Goal: Task Accomplishment & Management: Complete application form

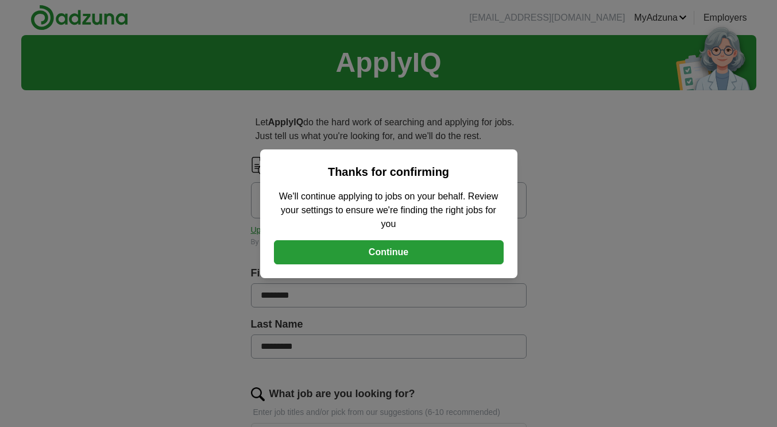
click at [384, 252] on button "Continue" at bounding box center [389, 252] width 230 height 24
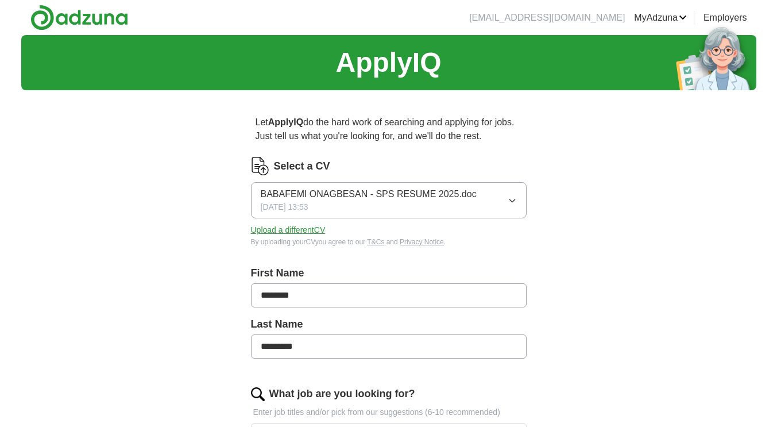
click at [512, 198] on icon "button" at bounding box center [512, 200] width 9 height 9
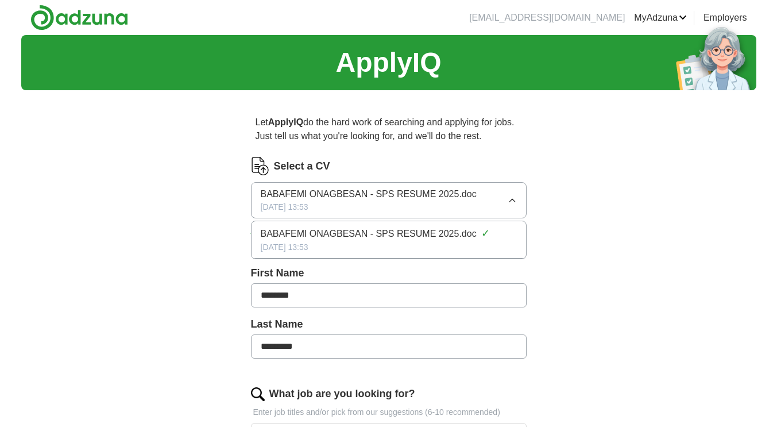
click at [511, 200] on icon "button" at bounding box center [512, 200] width 9 height 9
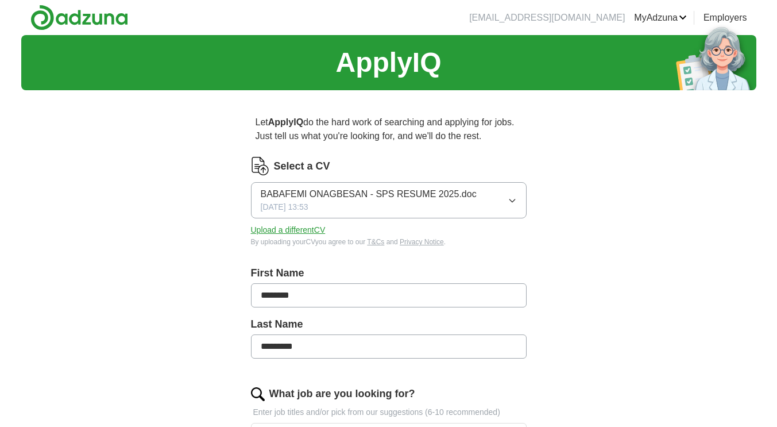
click at [305, 229] on button "Upload a different CV" at bounding box center [288, 230] width 75 height 12
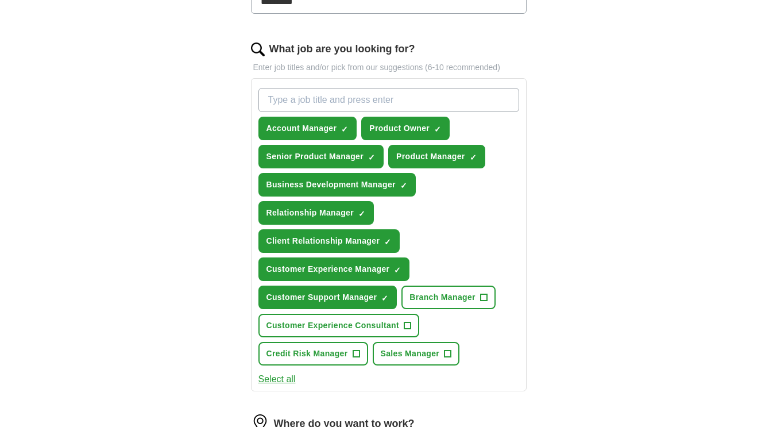
scroll to position [402, 0]
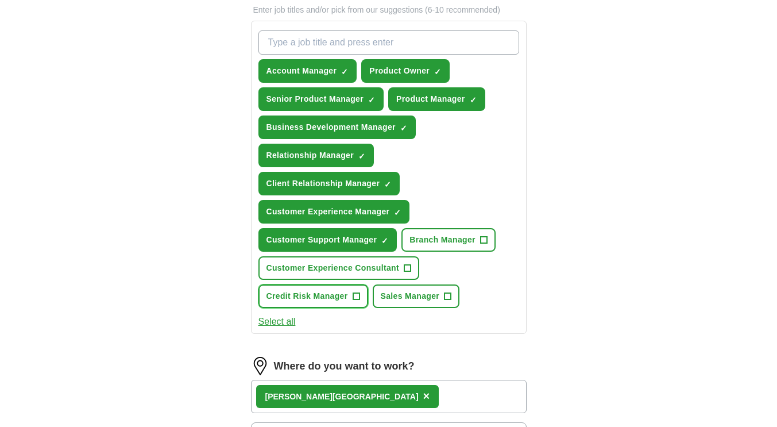
click at [339, 292] on span "Credit Risk Manager" at bounding box center [308, 296] width 82 height 12
click at [443, 242] on span "Branch Manager" at bounding box center [443, 240] width 66 height 12
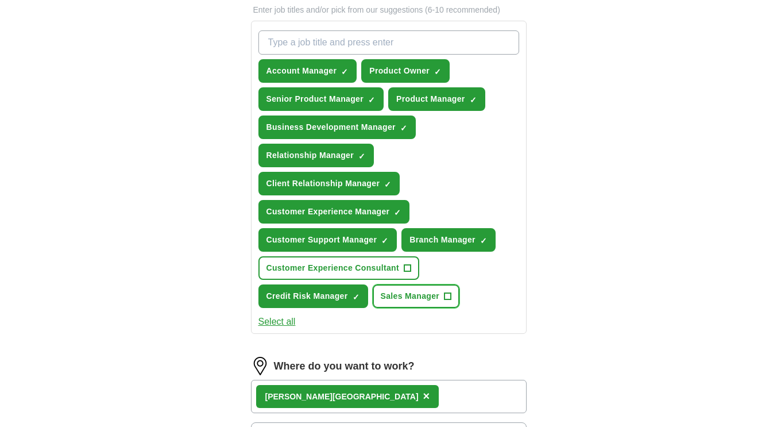
click at [411, 295] on span "Sales Manager" at bounding box center [410, 296] width 59 height 12
click at [447, 183] on div "Account Manager ✓ × Product Owner ✓ × Senior Product Manager ✓ × Product Manage…" at bounding box center [388, 169] width 265 height 287
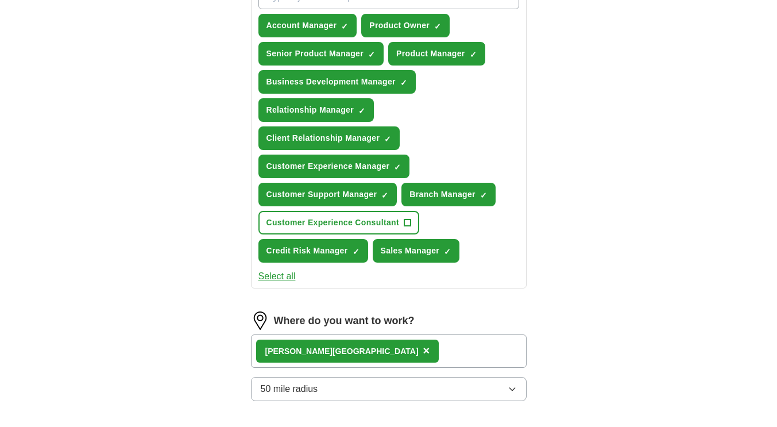
scroll to position [460, 0]
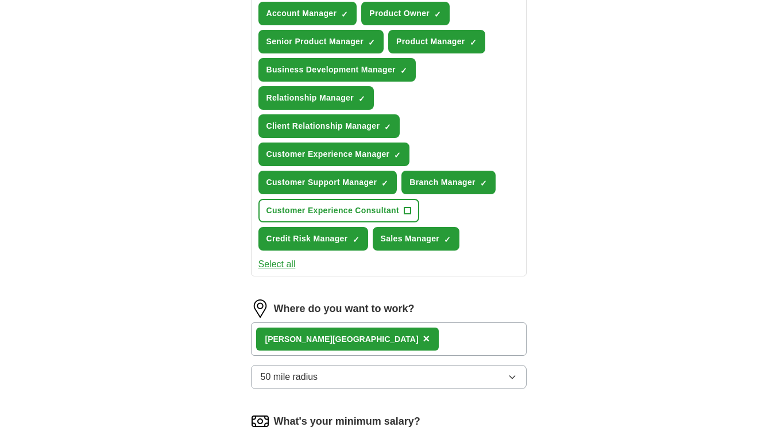
click at [370, 333] on div "[PERSON_NAME] ×" at bounding box center [389, 338] width 276 height 33
click at [401, 338] on div "[PERSON_NAME] ×" at bounding box center [389, 338] width 276 height 33
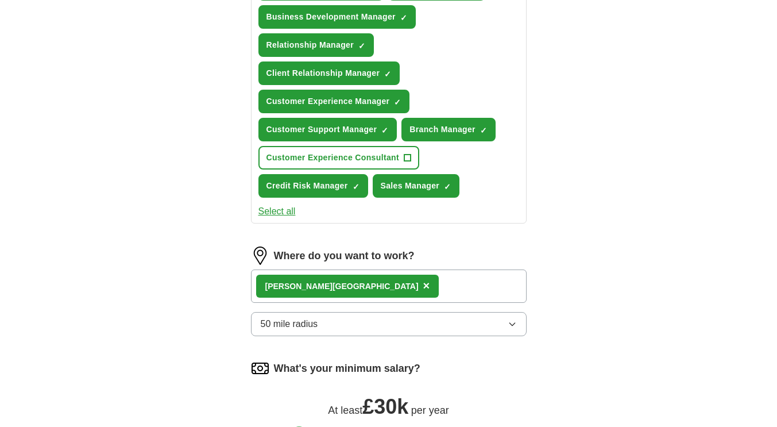
scroll to position [574, 0]
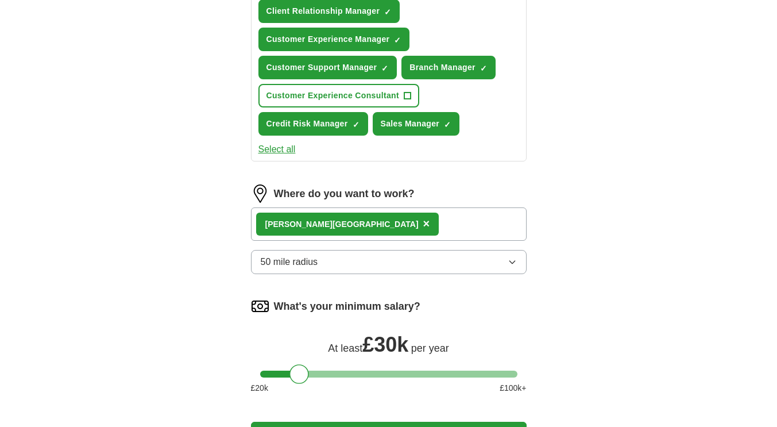
click at [384, 221] on div "[PERSON_NAME] ×" at bounding box center [389, 223] width 276 height 33
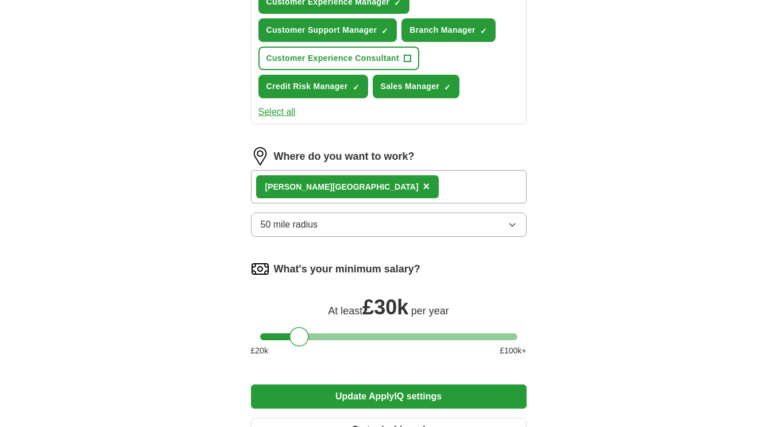
scroll to position [632, 0]
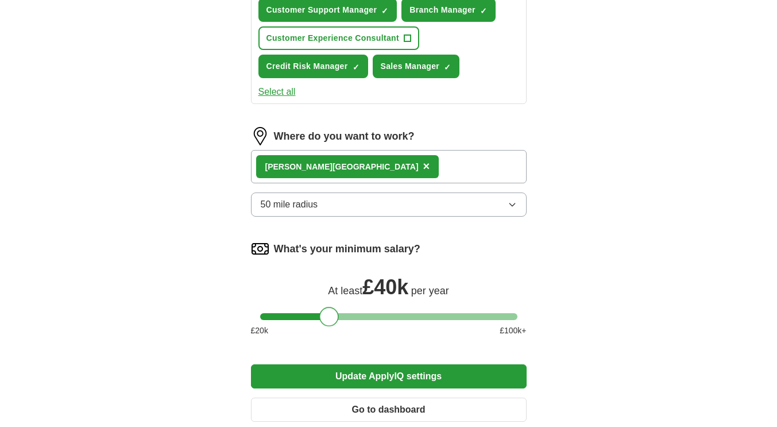
drag, startPoint x: 301, startPoint y: 315, endPoint x: 330, endPoint y: 317, distance: 28.8
click at [330, 317] on div at bounding box center [329, 317] width 20 height 20
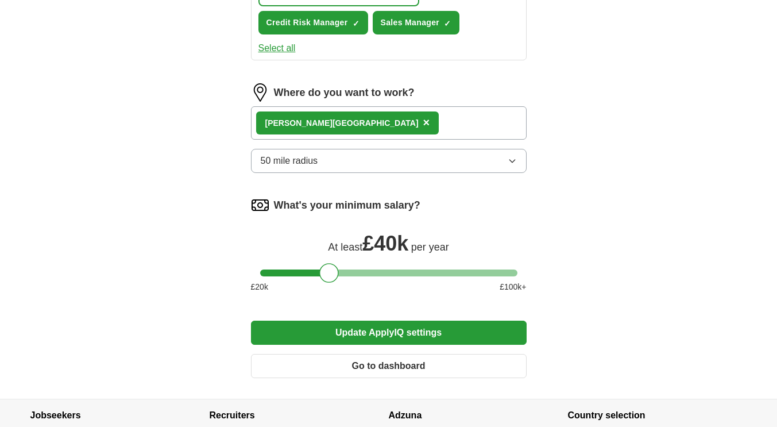
scroll to position [689, 0]
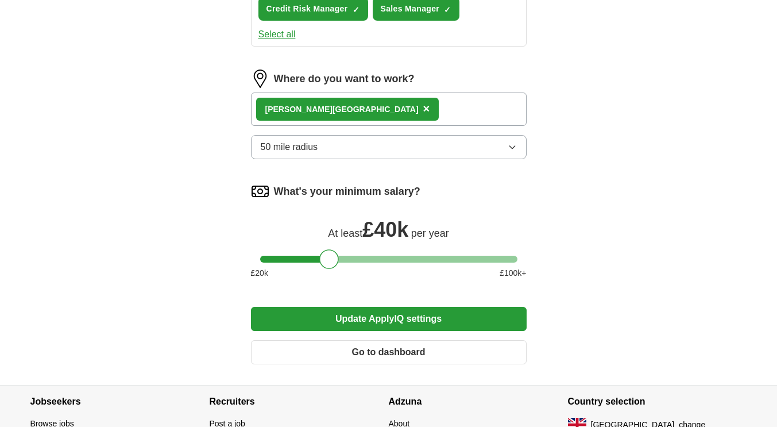
click at [423, 107] on span "×" at bounding box center [426, 108] width 7 height 13
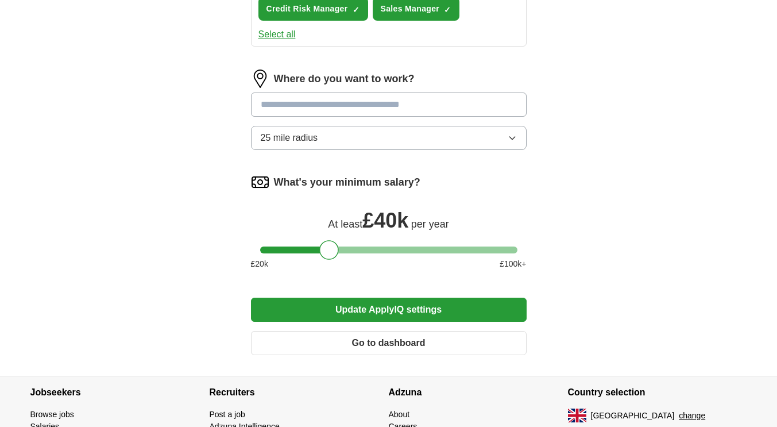
click at [334, 104] on input at bounding box center [389, 104] width 276 height 24
type input "******"
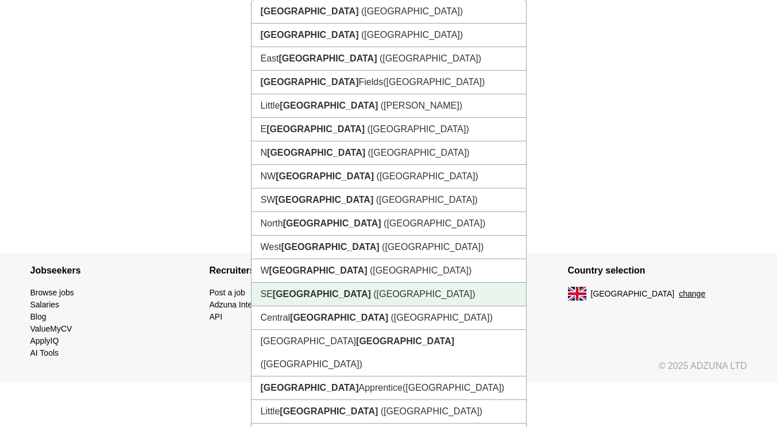
scroll to position [798, 0]
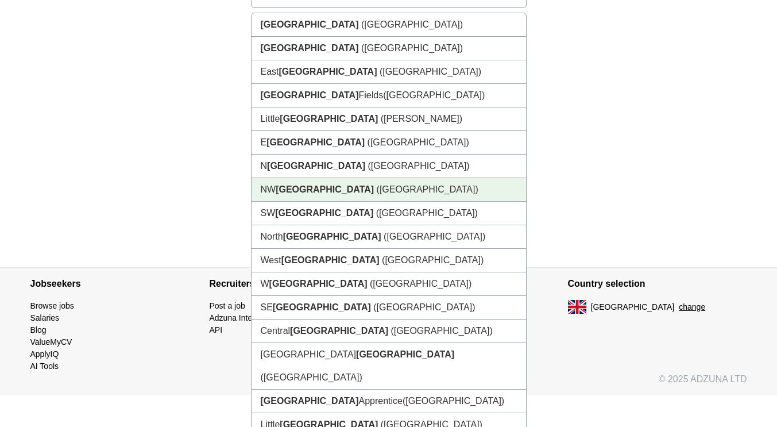
click at [314, 194] on li "NW [GEOGRAPHIC_DATA] ([GEOGRAPHIC_DATA])" at bounding box center [389, 190] width 275 height 24
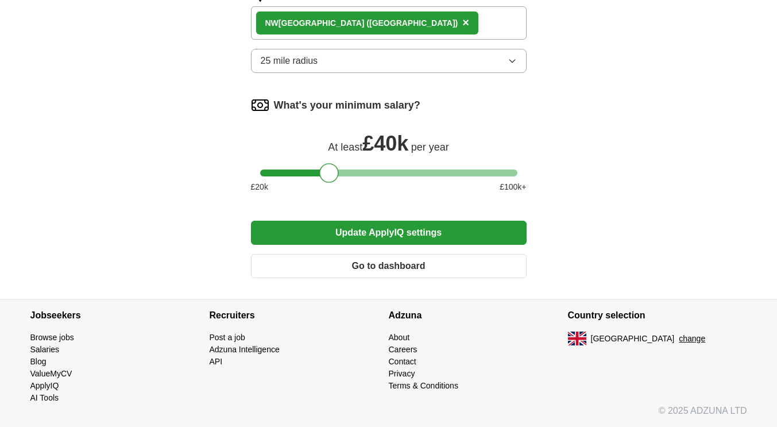
scroll to position [766, 0]
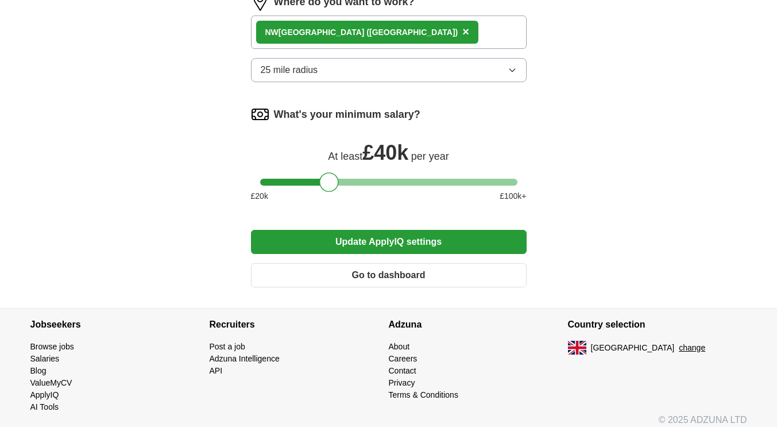
click at [393, 29] on div "NW [GEOGRAPHIC_DATA] ([GEOGRAPHIC_DATA]) ×" at bounding box center [389, 32] width 276 height 33
click at [392, 240] on button "Update ApplyIQ settings" at bounding box center [389, 242] width 276 height 24
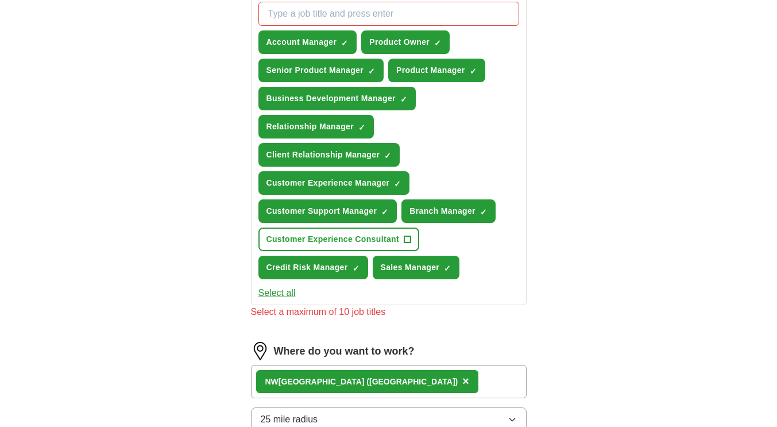
scroll to position [378, 0]
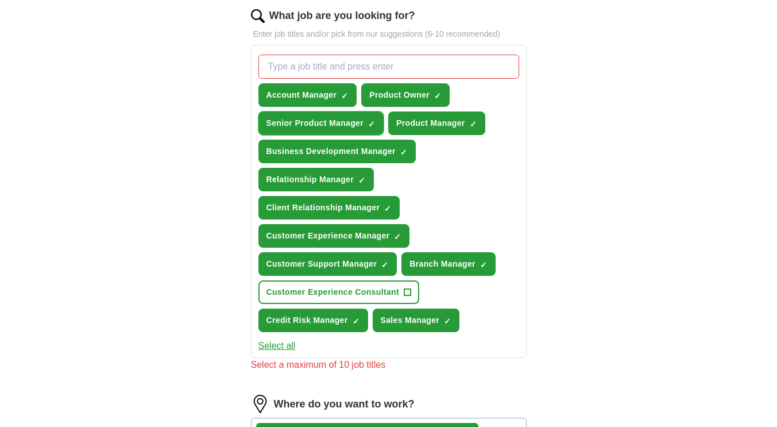
click at [0, 0] on span "×" at bounding box center [0, 0] width 0 height 0
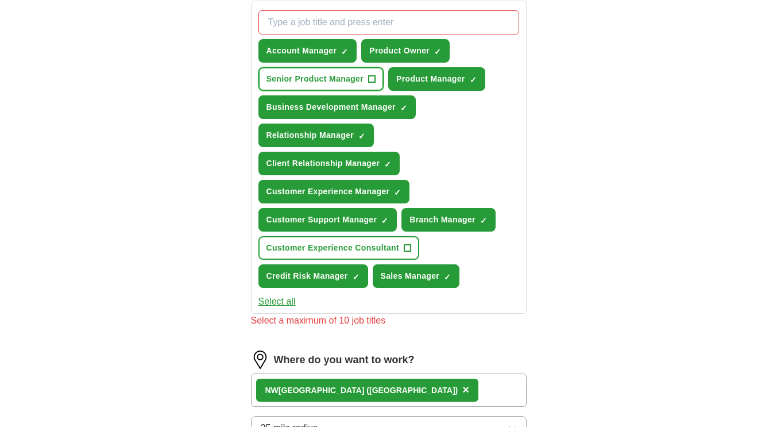
scroll to position [435, 0]
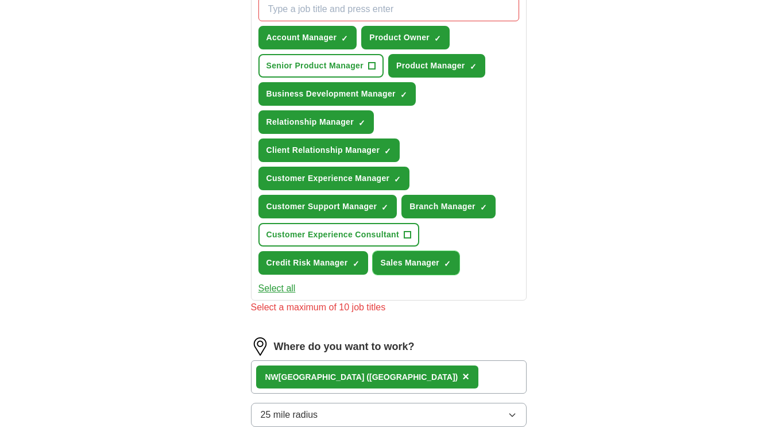
click at [0, 0] on span "×" at bounding box center [0, 0] width 0 height 0
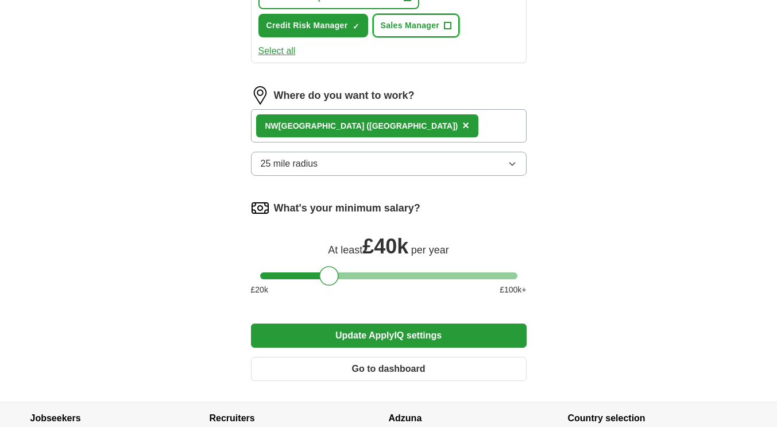
scroll to position [775, 0]
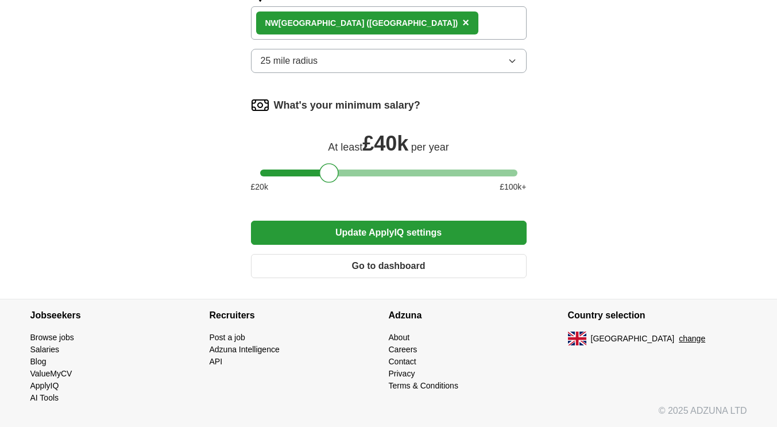
click at [404, 235] on button "Update ApplyIQ settings" at bounding box center [389, 233] width 276 height 24
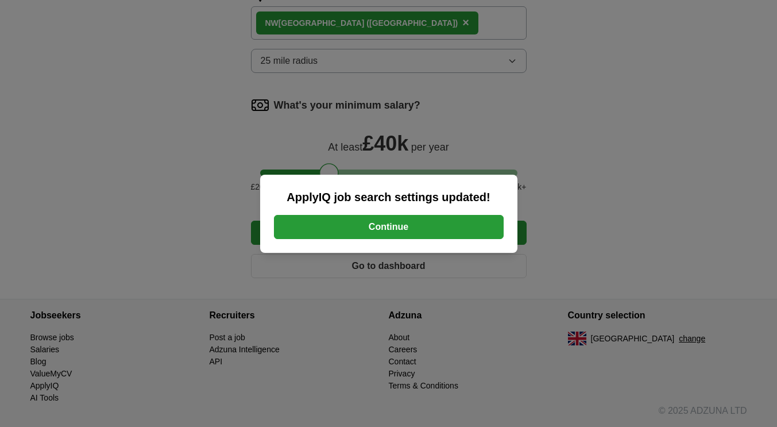
click at [410, 225] on button "Continue" at bounding box center [389, 227] width 230 height 24
